Goal: Communication & Community: Answer question/provide support

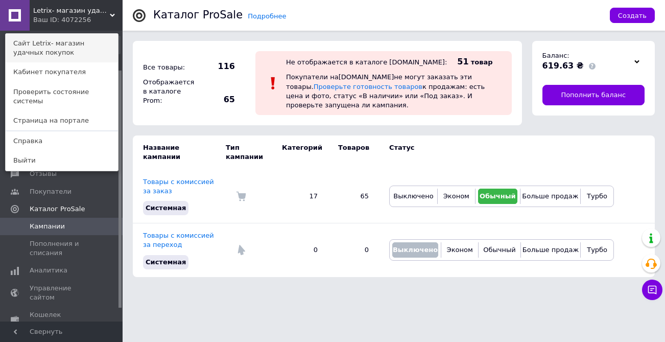
scroll to position [48, 0]
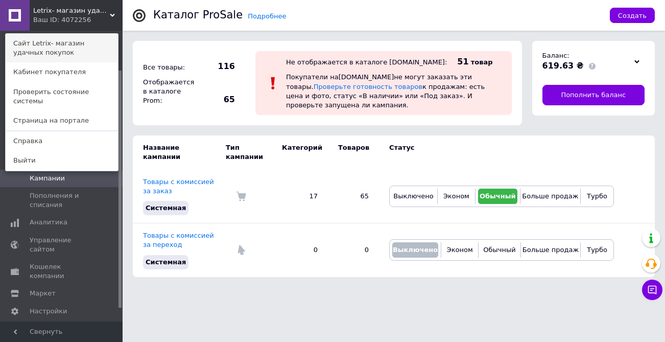
click at [89, 43] on link "Сайт Letrix- магазин удачных покупок" at bounding box center [62, 48] width 112 height 29
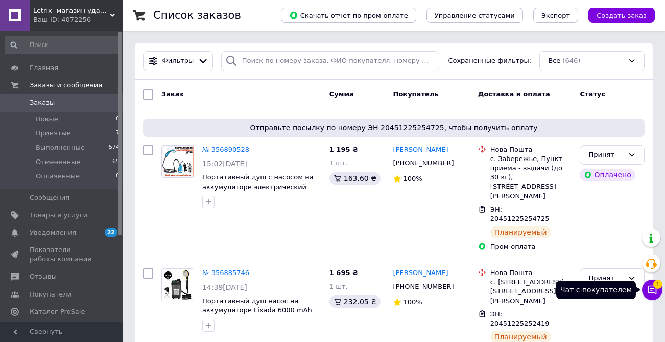
click at [653, 287] on icon at bounding box center [652, 289] width 10 height 10
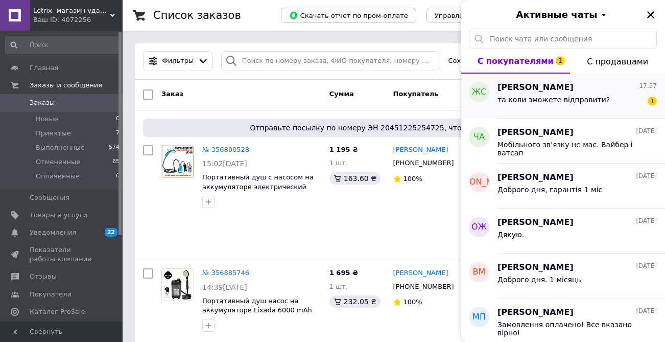
click at [584, 107] on div "та коли зможете відправити?" at bounding box center [553, 103] width 112 height 14
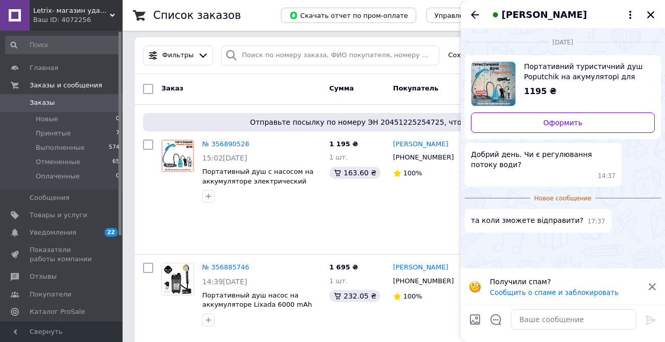
scroll to position [8, 0]
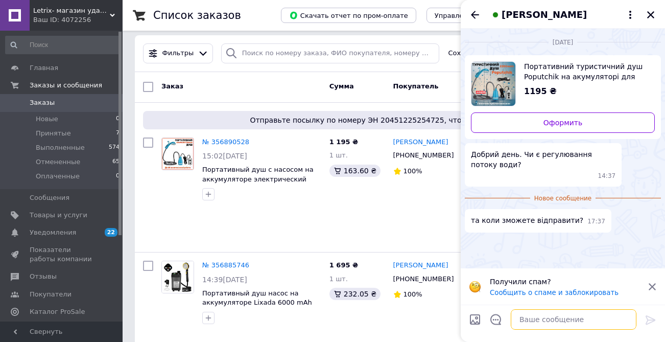
click at [566, 316] on textarea at bounding box center [574, 319] width 126 height 20
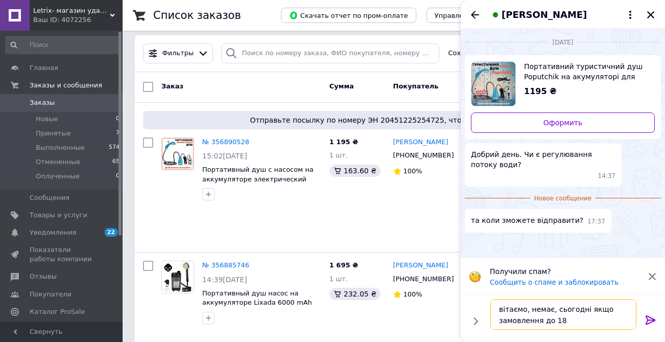
type textarea "вітаємо, немає, сьогодні якщо замовлення до 18"
click at [653, 319] on icon at bounding box center [651, 319] width 10 height 9
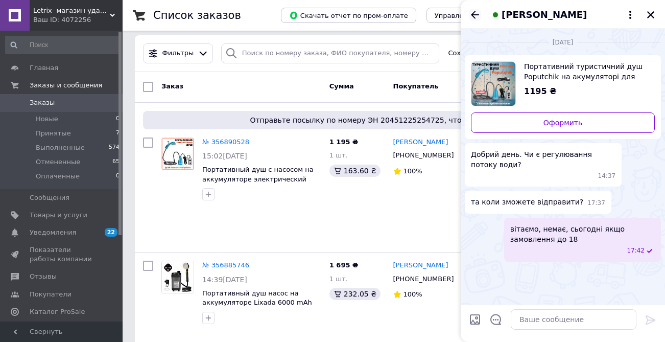
click at [475, 14] on icon "Назад" at bounding box center [475, 15] width 12 height 12
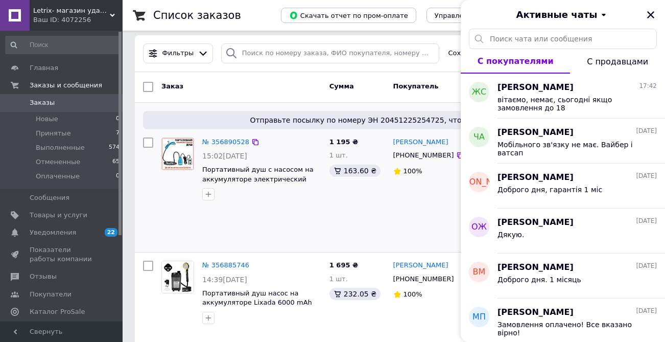
scroll to position [0, 0]
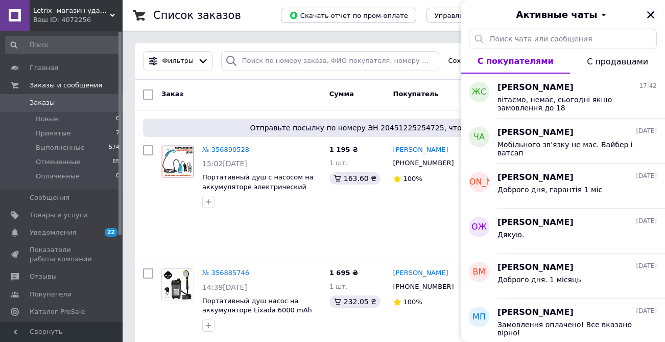
click at [652, 15] on icon "Закрыть" at bounding box center [650, 14] width 7 height 7
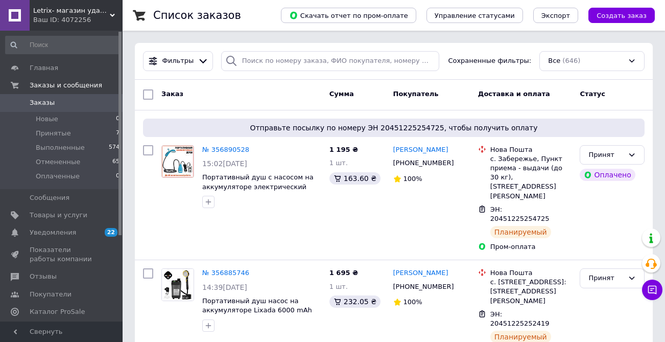
click at [58, 101] on span "Заказы" at bounding box center [62, 102] width 65 height 9
click at [35, 109] on link "Заказы 0" at bounding box center [63, 102] width 126 height 17
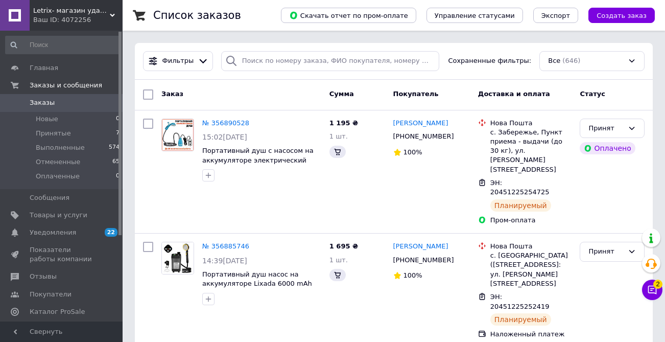
click at [651, 293] on icon at bounding box center [652, 289] width 9 height 9
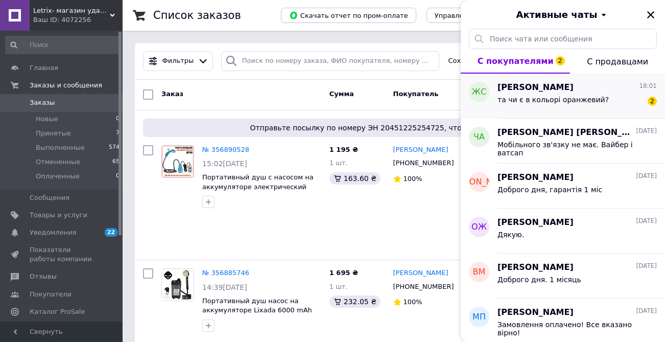
click at [543, 107] on div "та чи є в кольорі оранжевий?" at bounding box center [552, 103] width 111 height 14
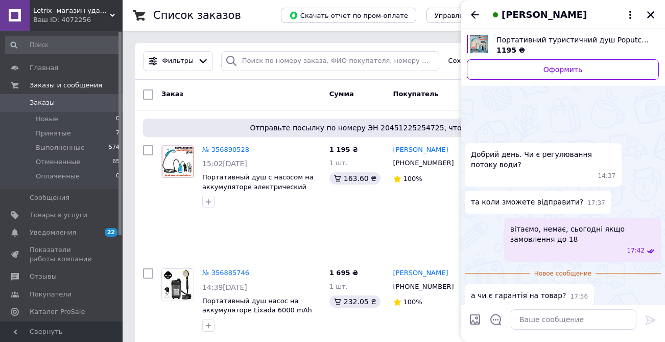
scroll to position [34, 0]
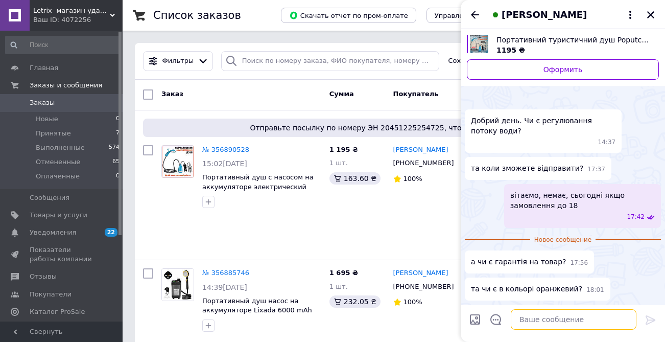
click at [544, 316] on textarea at bounding box center [574, 319] width 126 height 20
type textarea "гарантія 1 міс, є"
click at [649, 318] on icon at bounding box center [651, 320] width 12 height 12
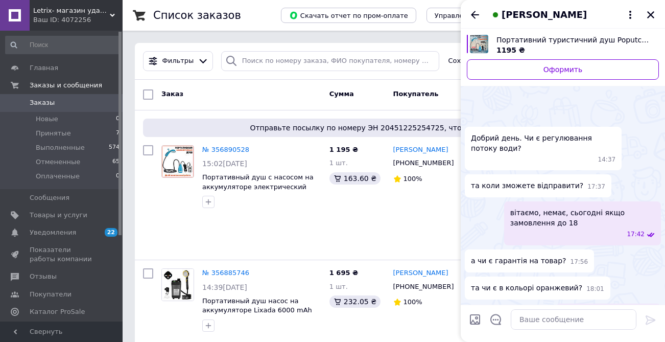
scroll to position [42, 0]
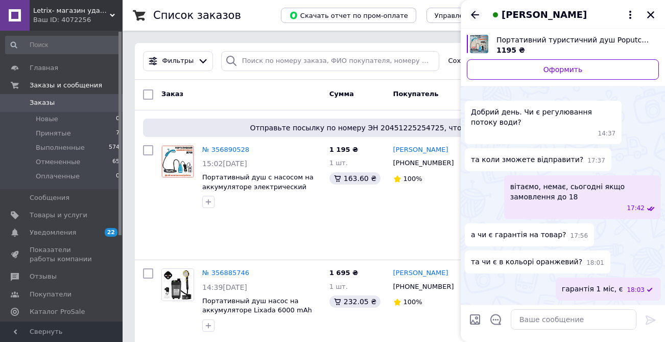
click at [471, 17] on icon "Назад" at bounding box center [475, 15] width 12 height 12
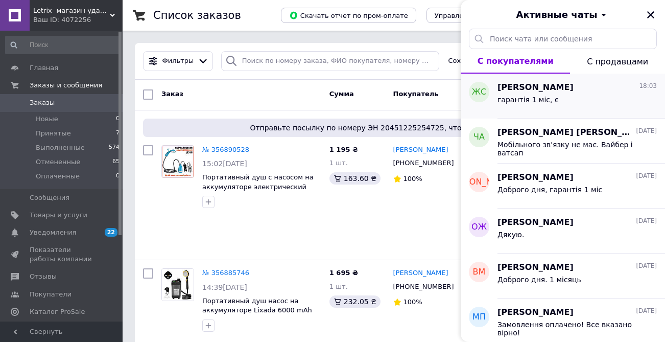
click at [542, 87] on span "[PERSON_NAME]" at bounding box center [535, 88] width 76 height 12
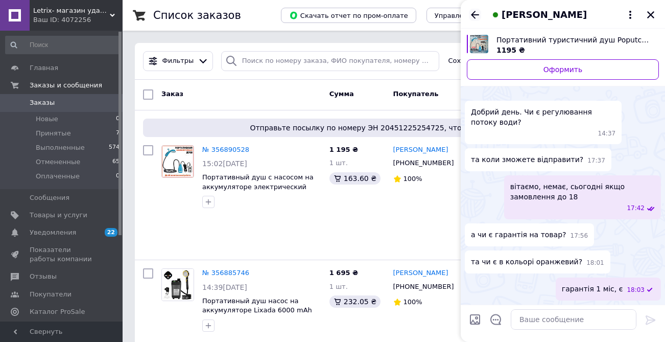
click at [475, 13] on icon "Назад" at bounding box center [475, 15] width 12 height 12
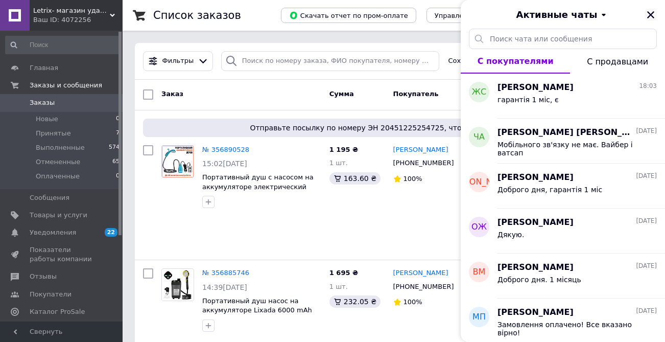
click at [648, 14] on icon "Закрыть" at bounding box center [650, 14] width 9 height 9
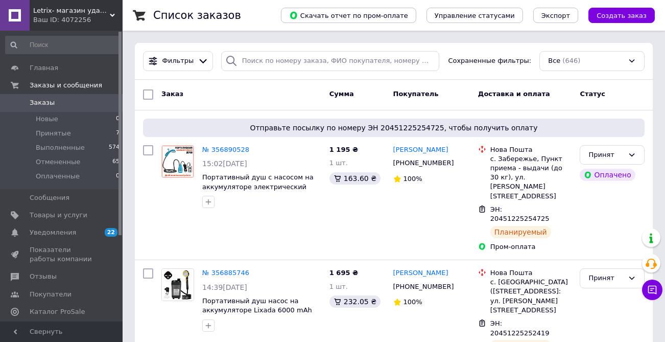
click at [35, 105] on span "Заказы" at bounding box center [42, 102] width 25 height 9
